Goal: Transaction & Acquisition: Purchase product/service

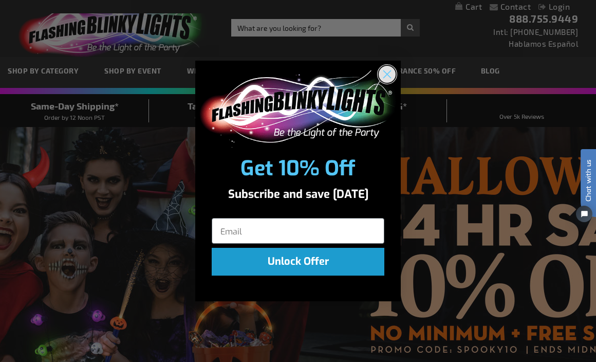
click at [383, 73] on circle "Close dialog" at bounding box center [387, 73] width 17 height 17
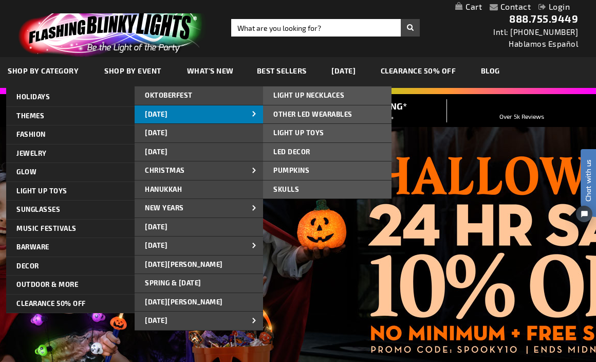
click at [238, 115] on link "[DATE]" at bounding box center [199, 114] width 128 height 18
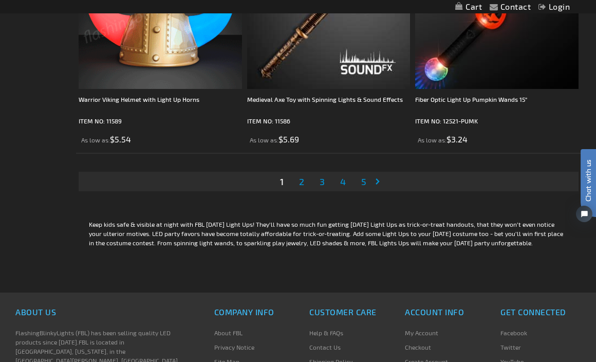
scroll to position [4797, 0]
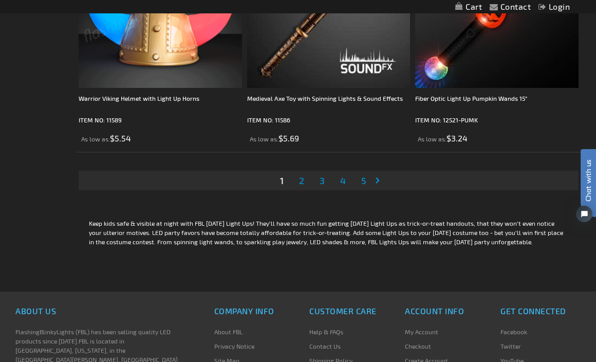
click at [303, 185] on span "2" at bounding box center [301, 180] width 5 height 11
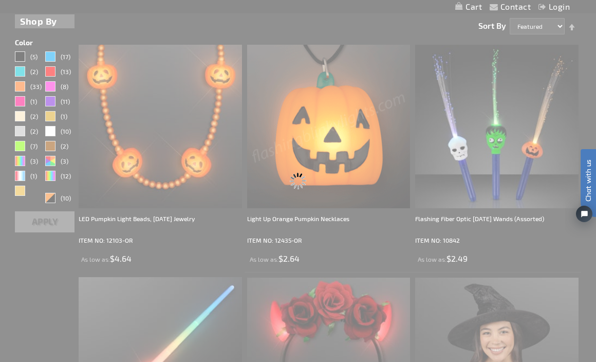
scroll to position [0, 0]
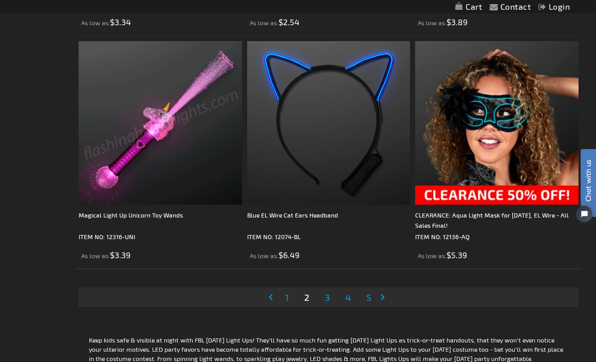
scroll to position [4692, 0]
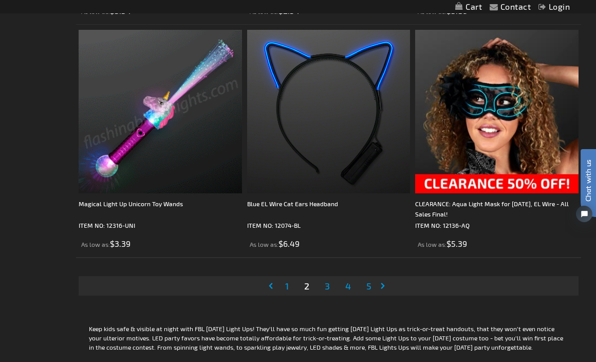
click at [322, 288] on li "Page 3" at bounding box center [327, 286] width 20 height 20
click at [325, 291] on span "3" at bounding box center [327, 285] width 5 height 11
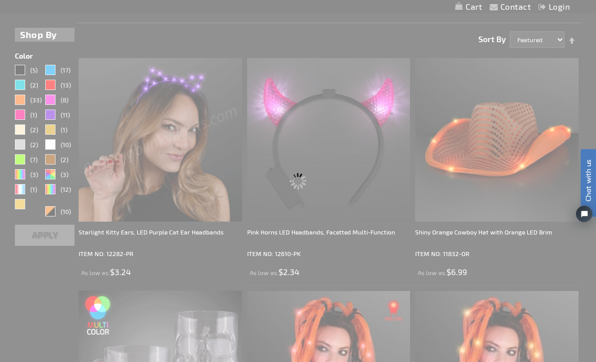
scroll to position [0, 0]
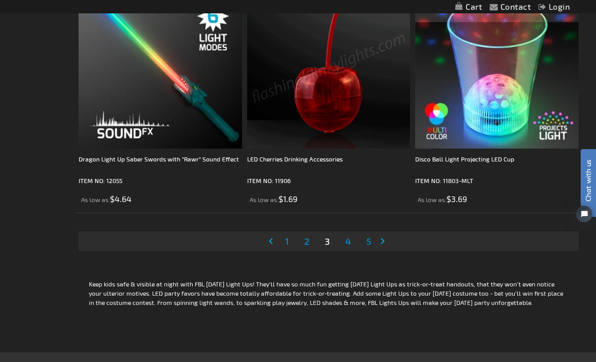
scroll to position [4736, 0]
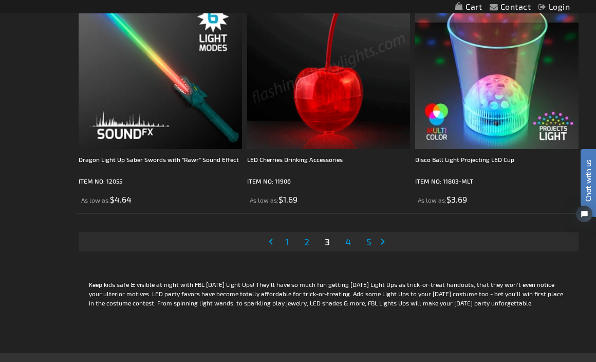
click at [346, 246] on span "4" at bounding box center [348, 241] width 6 height 11
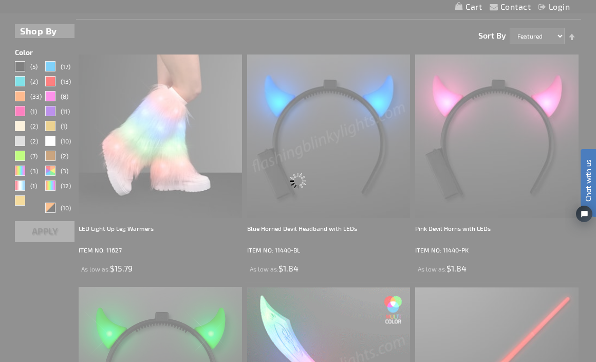
scroll to position [0, 0]
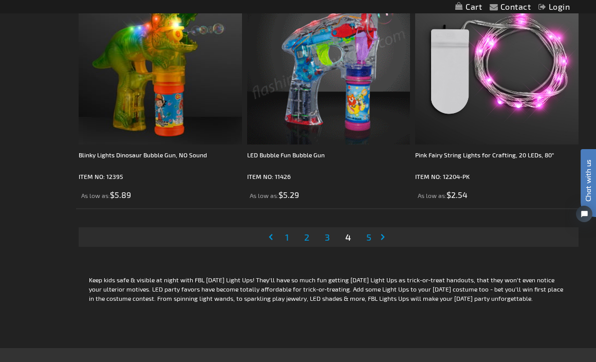
scroll to position [4744, 0]
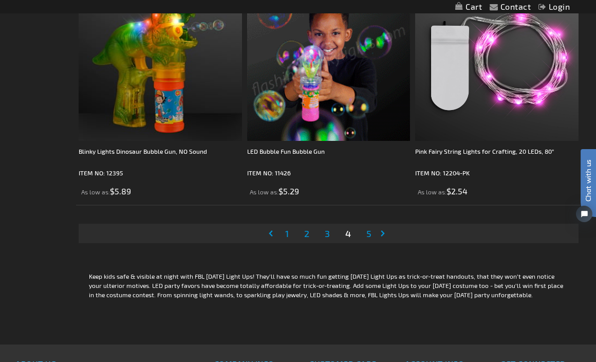
click at [368, 237] on span "5" at bounding box center [368, 233] width 5 height 11
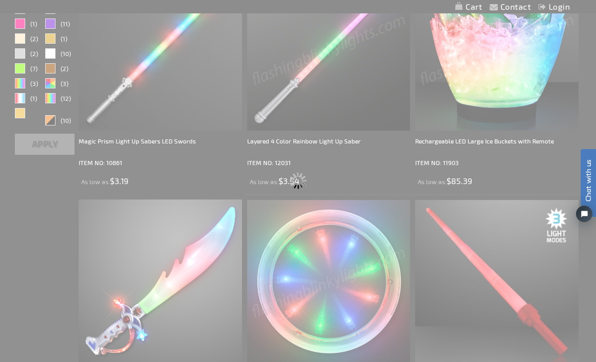
scroll to position [4, 0]
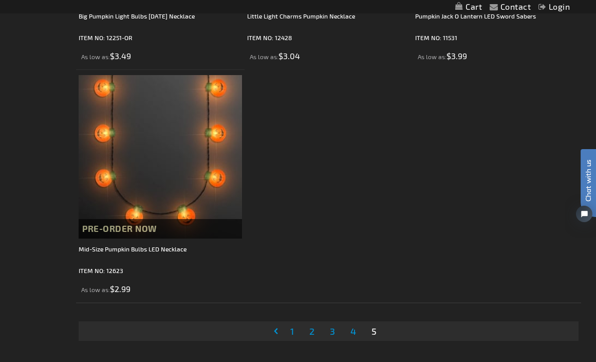
scroll to position [2841, 0]
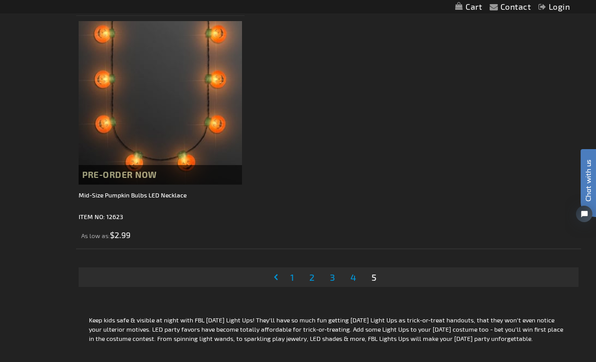
click at [291, 279] on span "1" at bounding box center [292, 276] width 4 height 11
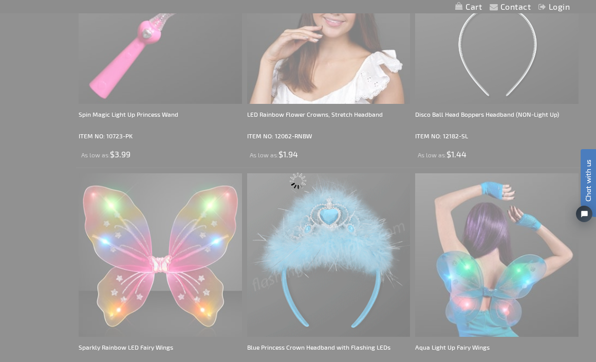
scroll to position [250, 0]
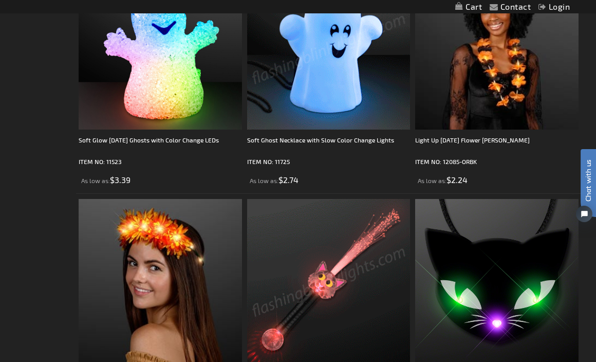
scroll to position [3019, 0]
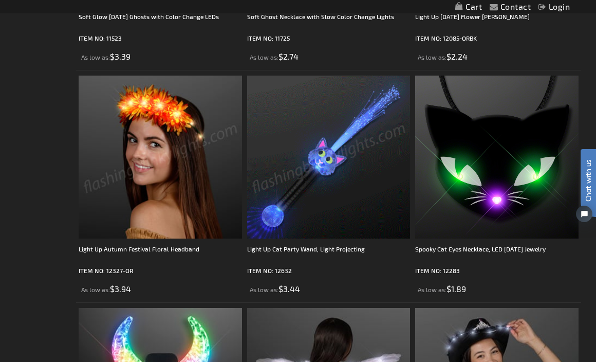
click at [223, 167] on img at bounding box center [160, 157] width 163 height 163
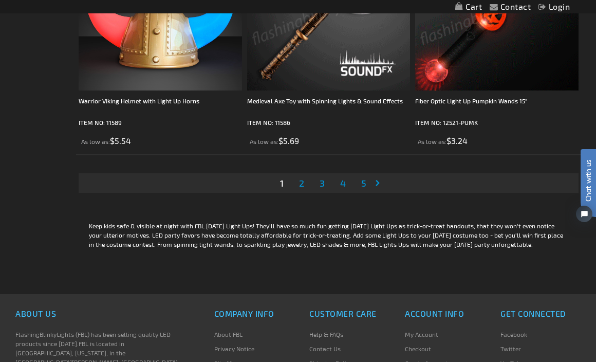
scroll to position [4800, 0]
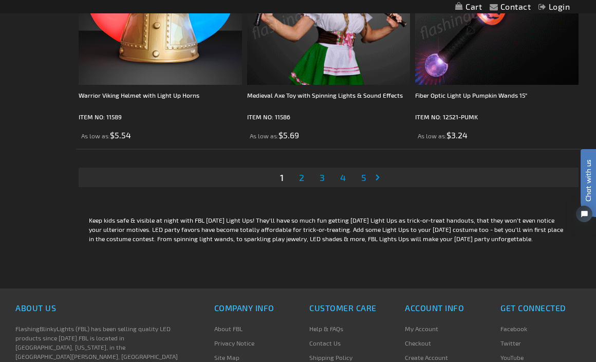
click at [304, 183] on link "Page 2" at bounding box center [301, 176] width 9 height 15
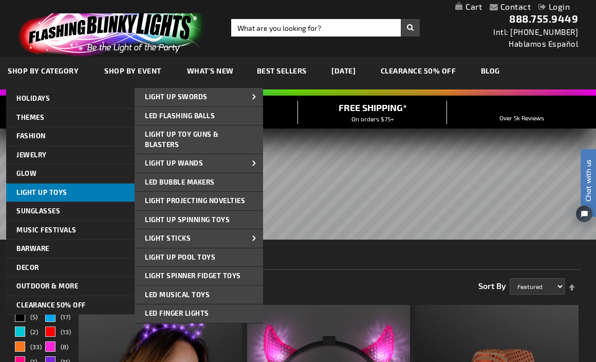
click at [77, 192] on link "Light Up Toys" at bounding box center [70, 192] width 128 height 18
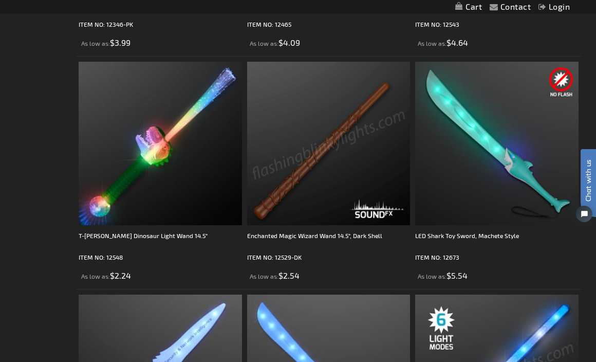
scroll to position [2568, 0]
